Goal: Register for event/course

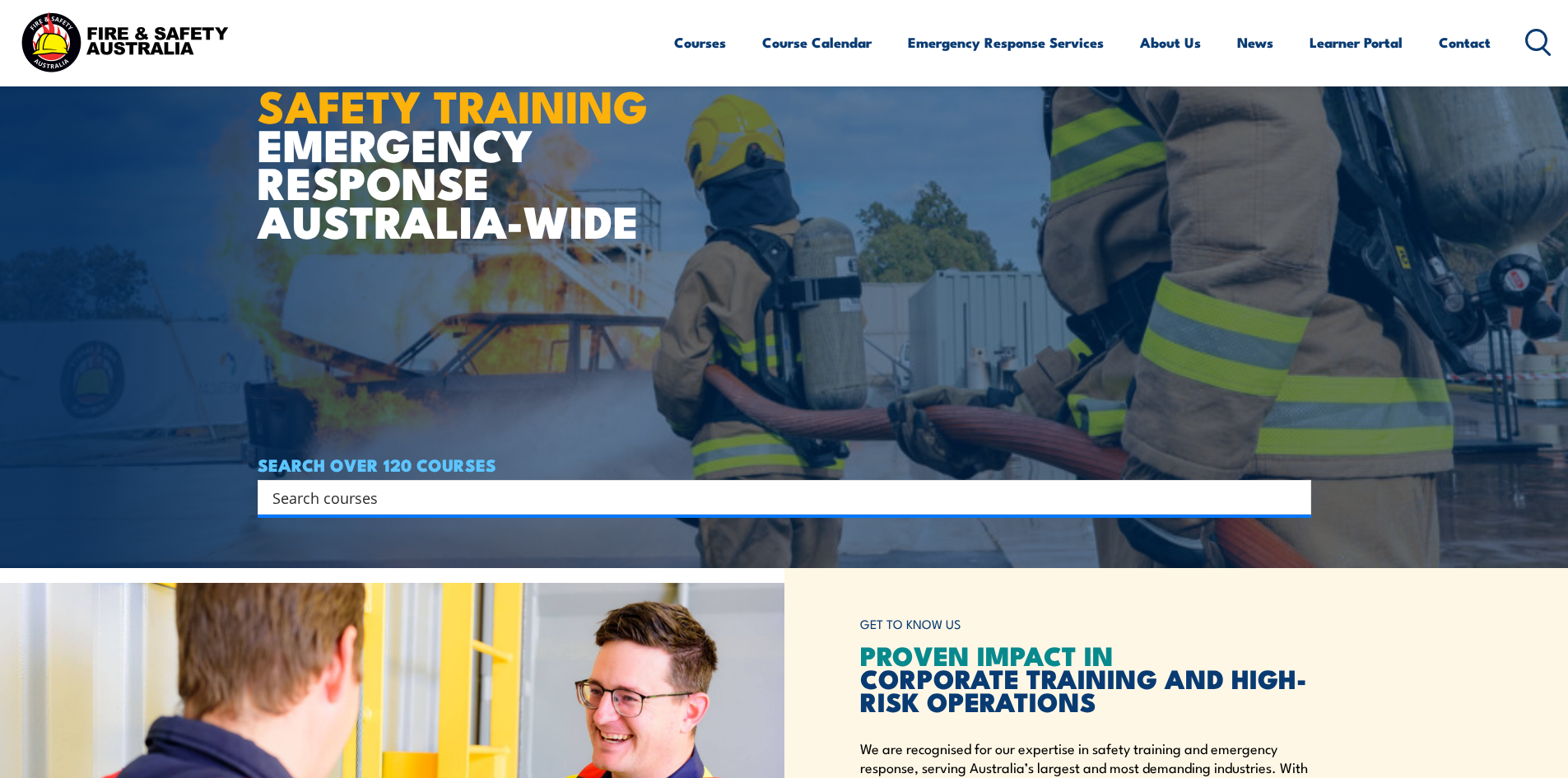
scroll to position [330, 0]
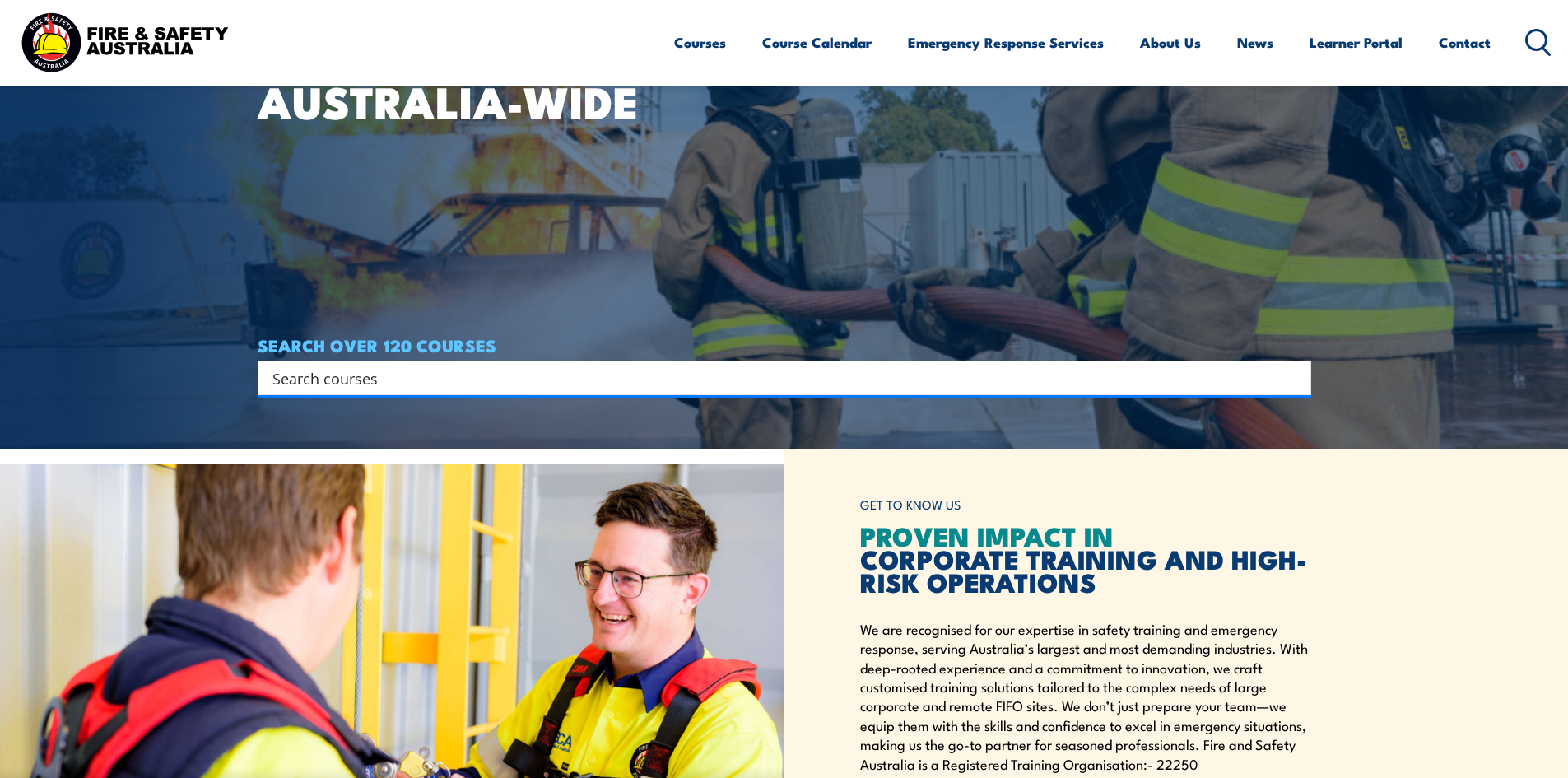
click at [415, 376] on input "Search input" at bounding box center [774, 378] width 1003 height 25
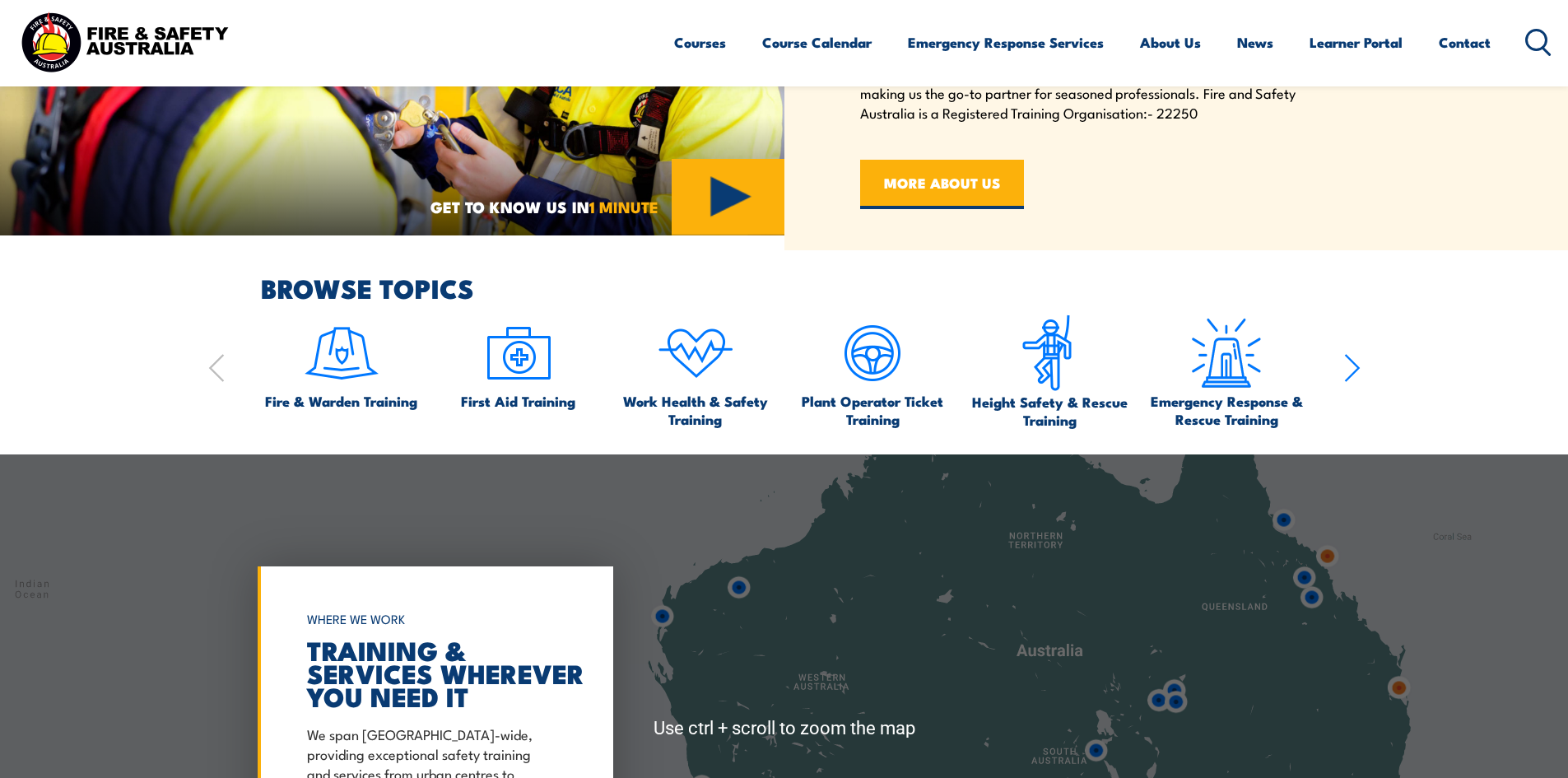
scroll to position [988, 0]
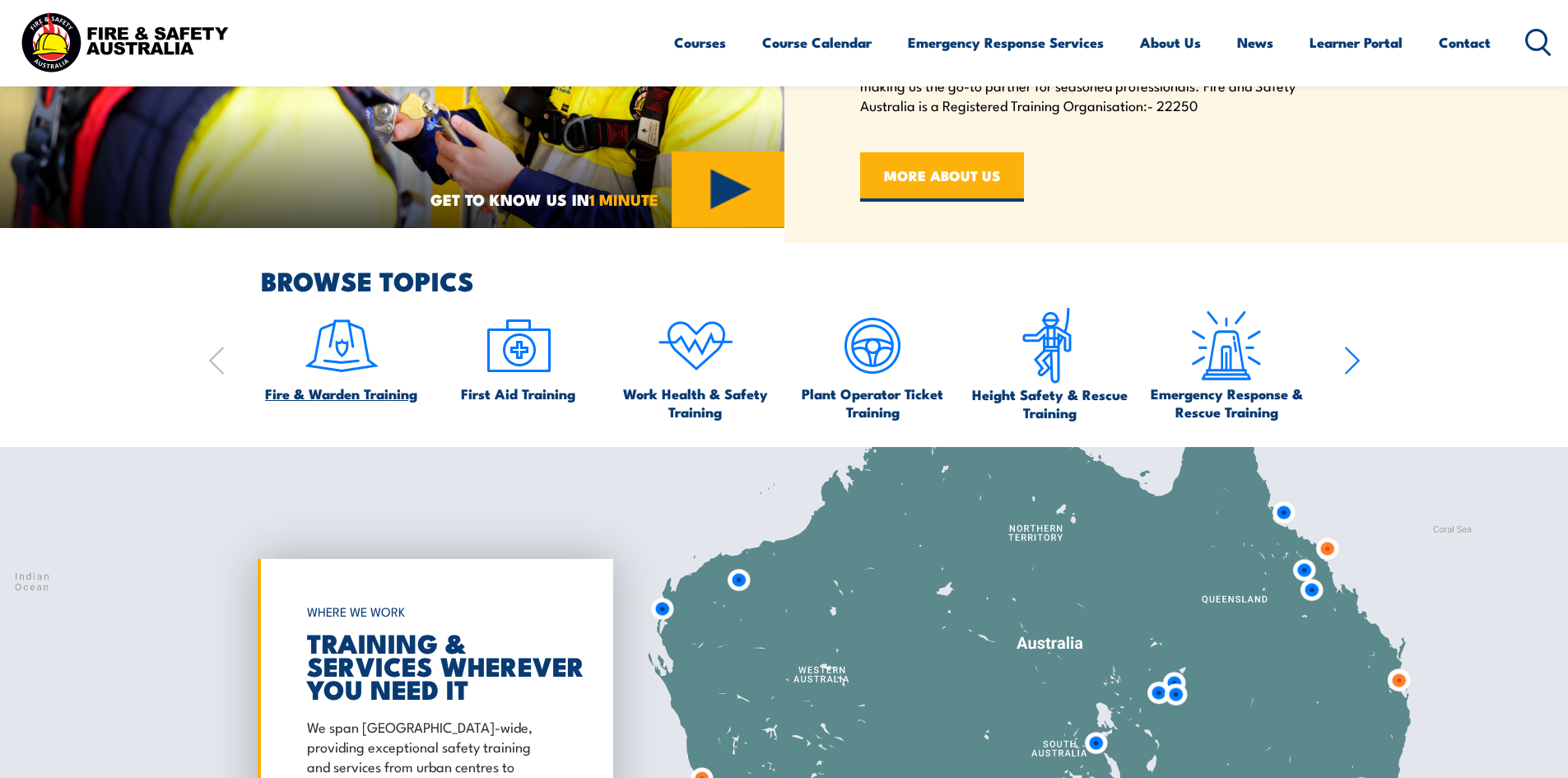
click at [350, 361] on img at bounding box center [341, 345] width 78 height 78
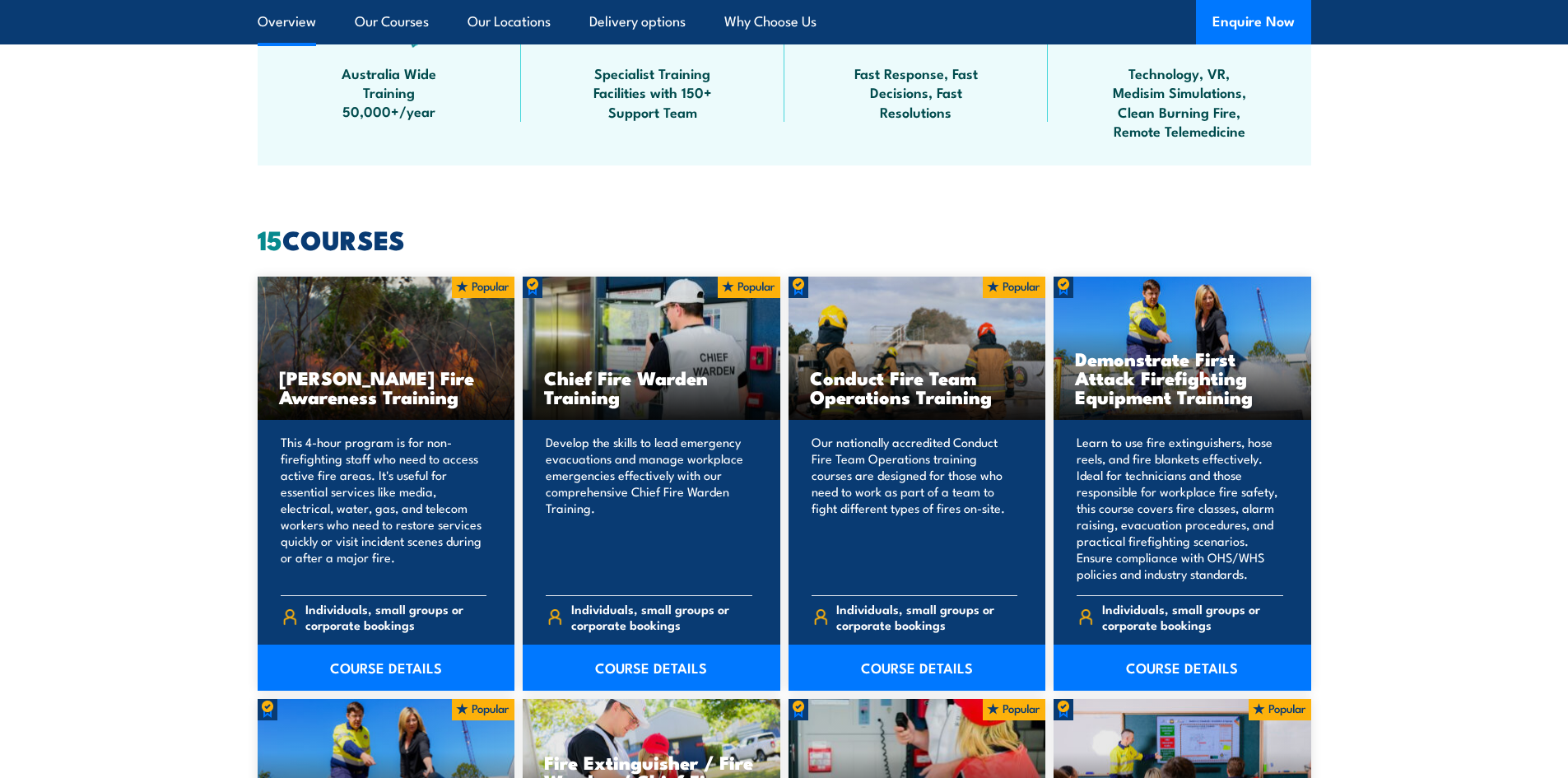
scroll to position [1153, 0]
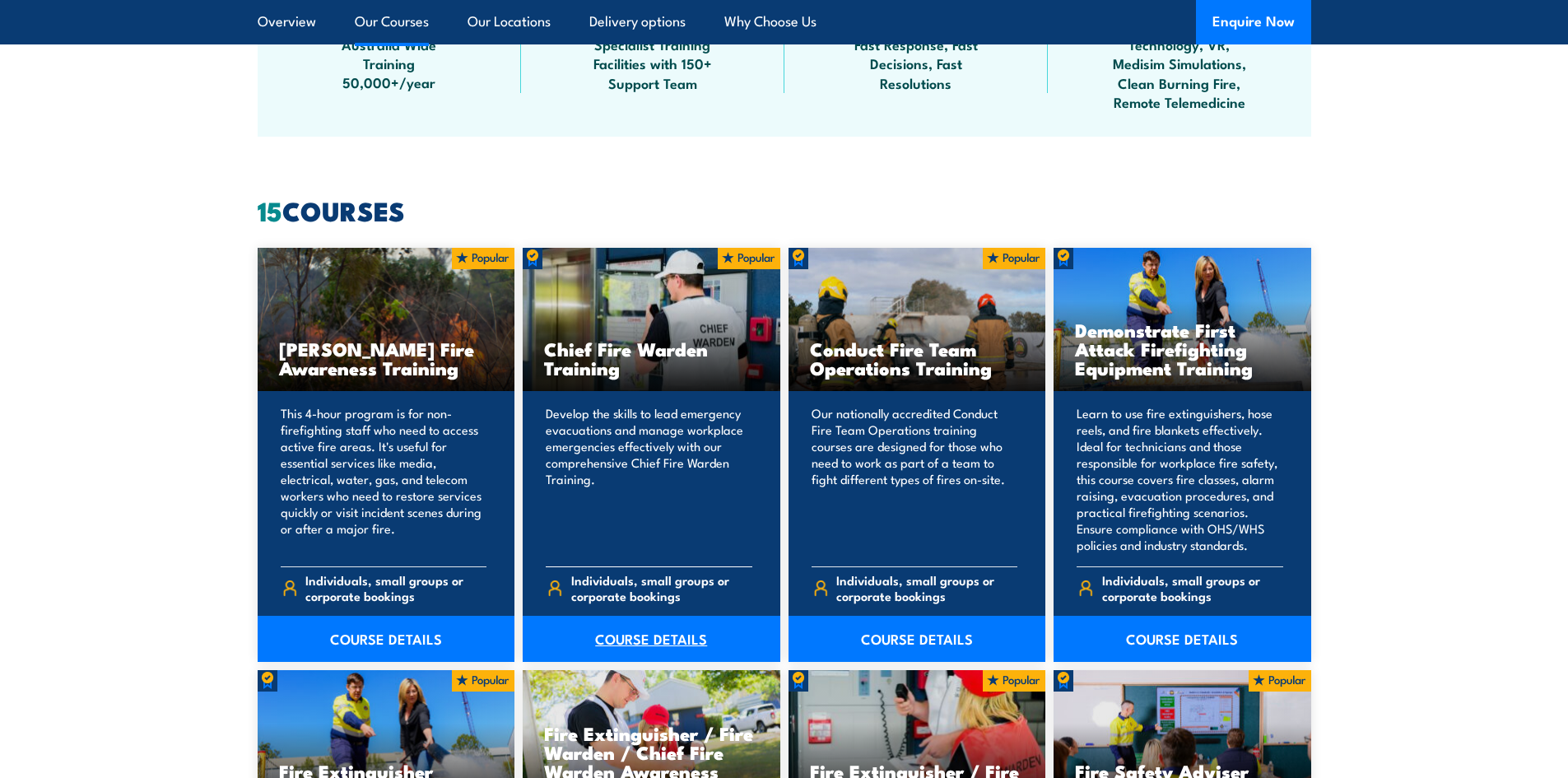
click at [667, 639] on link "COURSE DETAILS" at bounding box center [651, 638] width 258 height 46
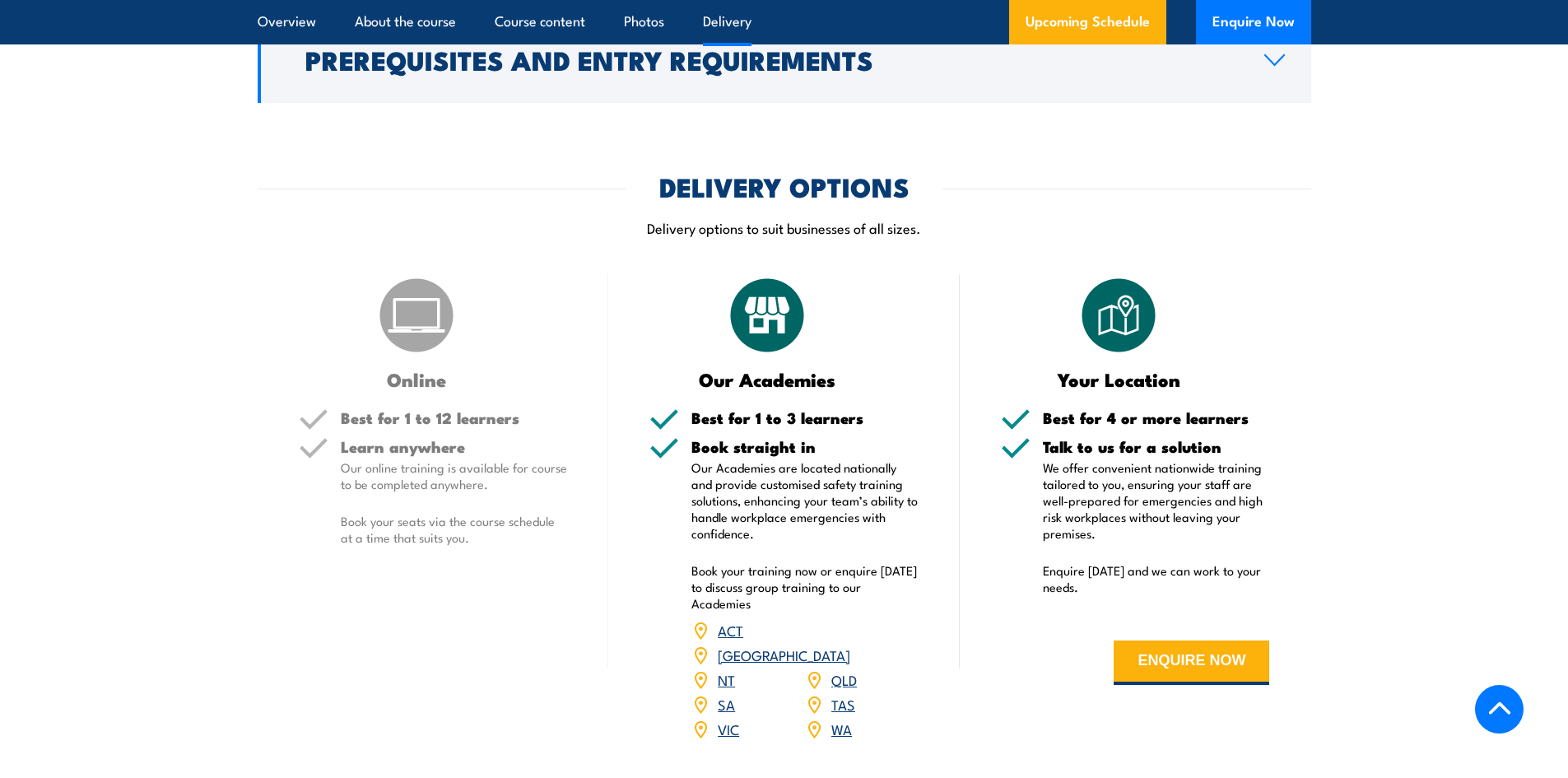
scroll to position [2142, 0]
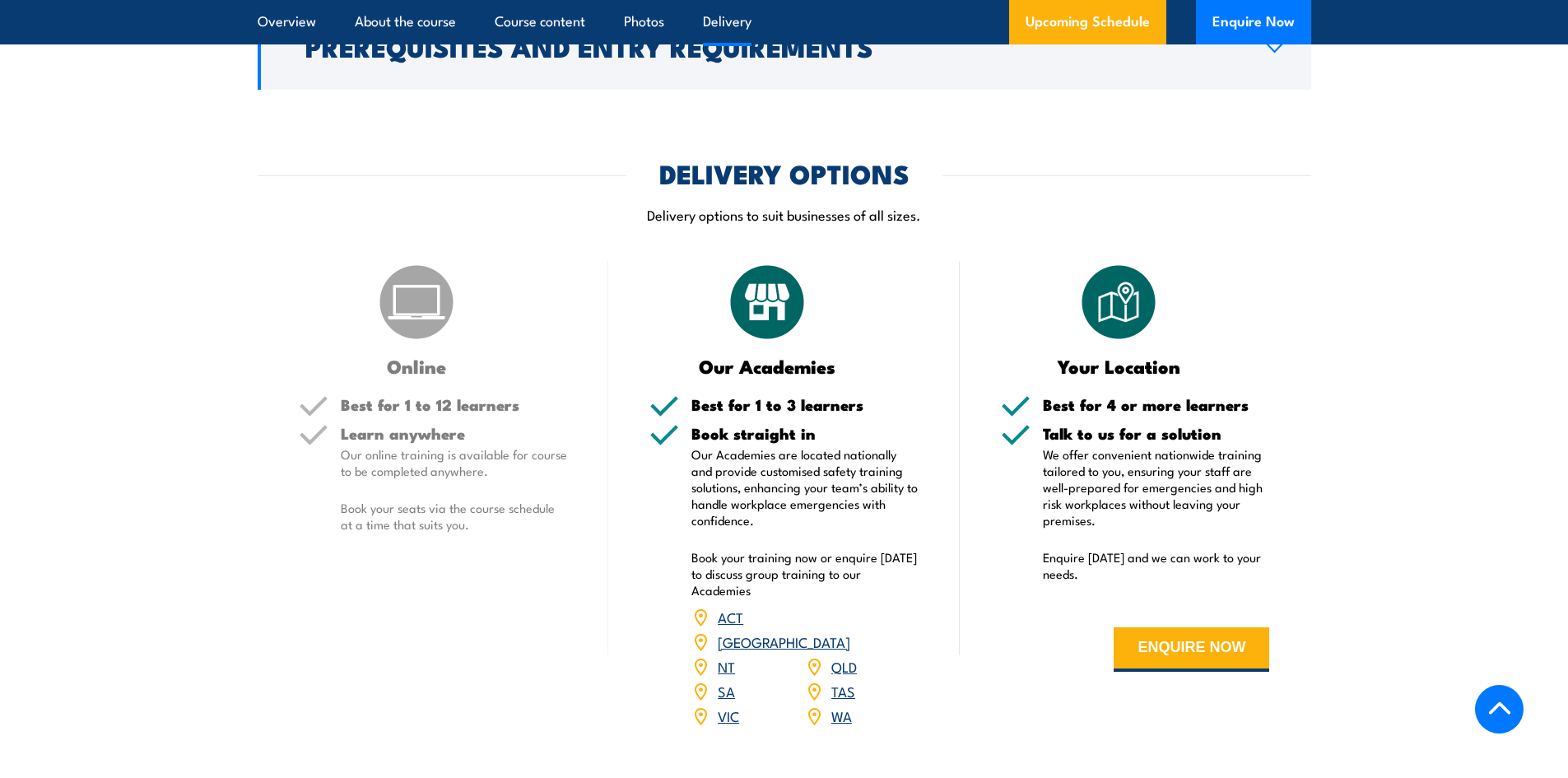
click at [850, 657] on link "QLD" at bounding box center [844, 667] width 26 height 20
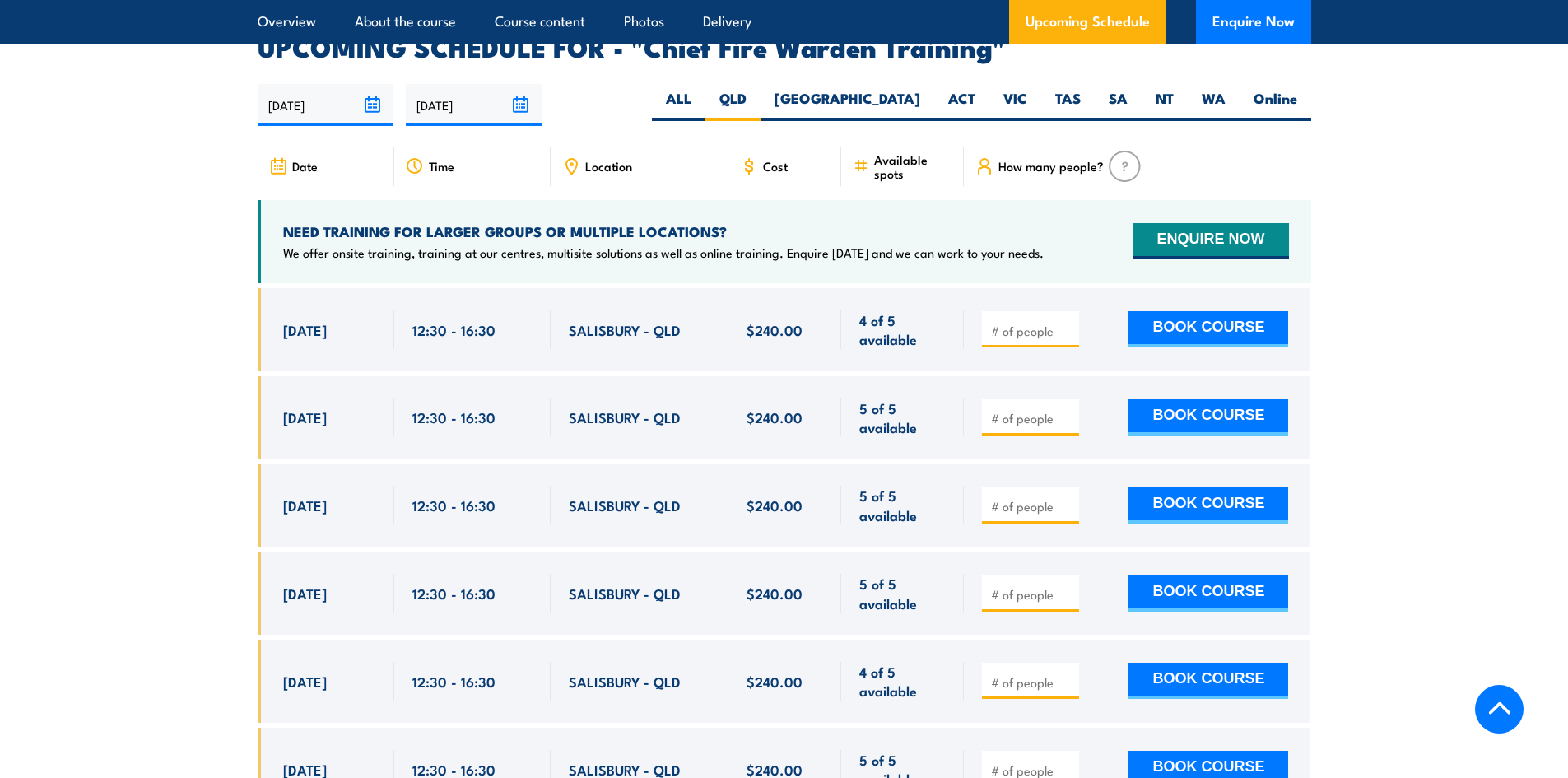
scroll to position [2938, 0]
